Goal: Find contact information: Find contact information

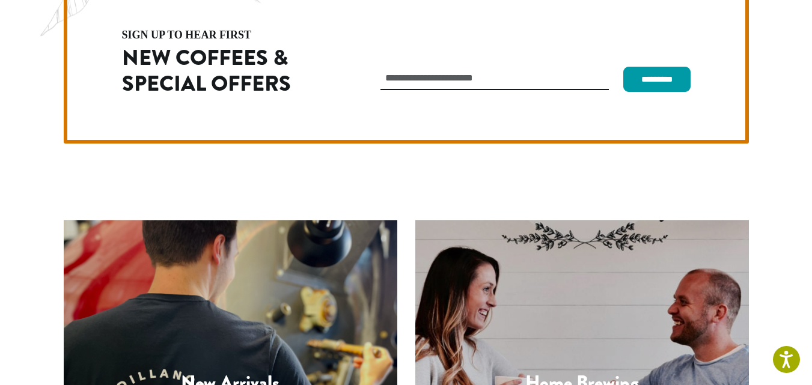
scroll to position [3398, 0]
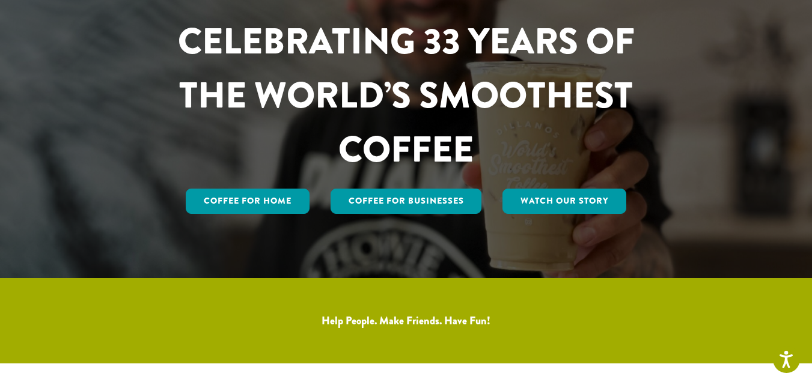
scroll to position [0, 0]
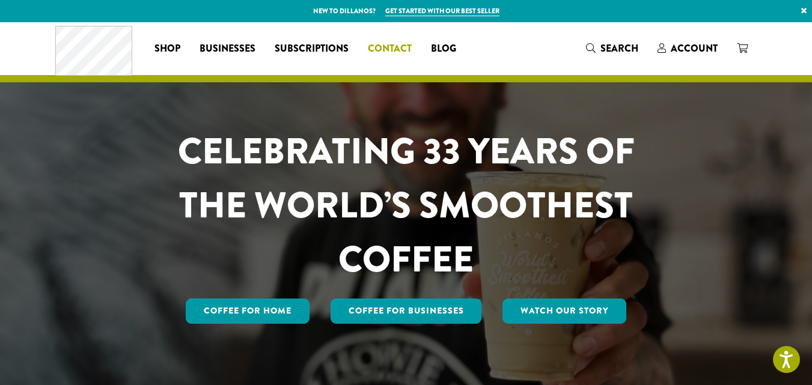
click at [402, 49] on span "Contact" at bounding box center [390, 48] width 44 height 15
click at [73, 165] on div "CELEBRATING 33 YEARS OF THE WORLD’S SMOOTHEST COFFEE Coffee for Home Coffee For…" at bounding box center [406, 225] width 703 height 202
